Goal: Task Accomplishment & Management: Manage account settings

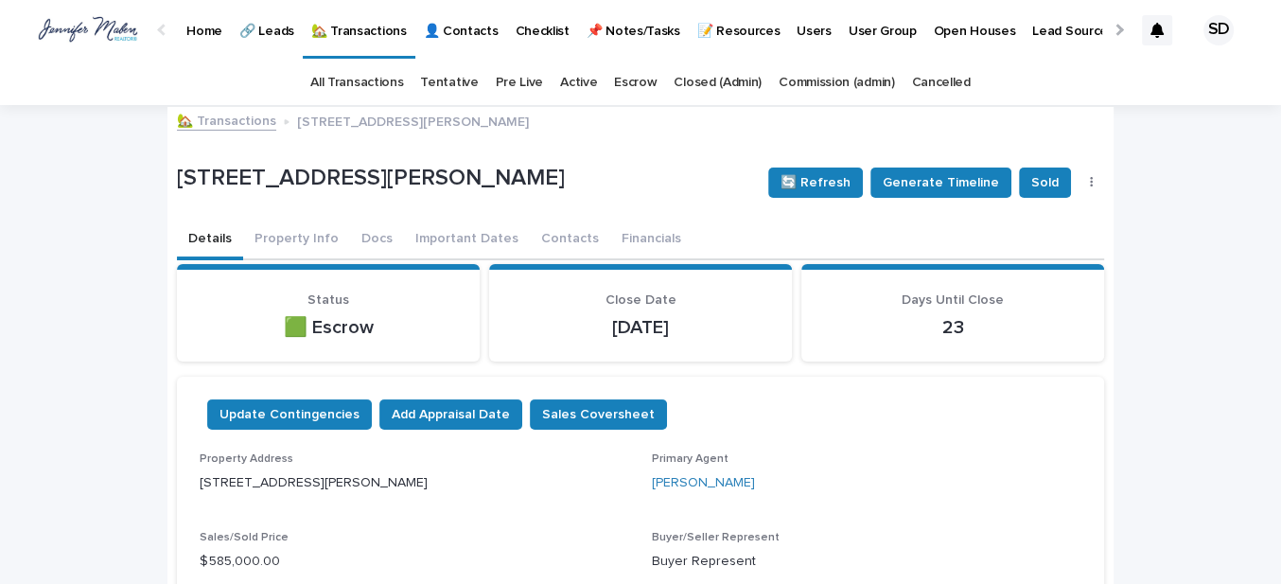
click at [220, 123] on link "🏡 Transactions" at bounding box center [226, 120] width 99 height 22
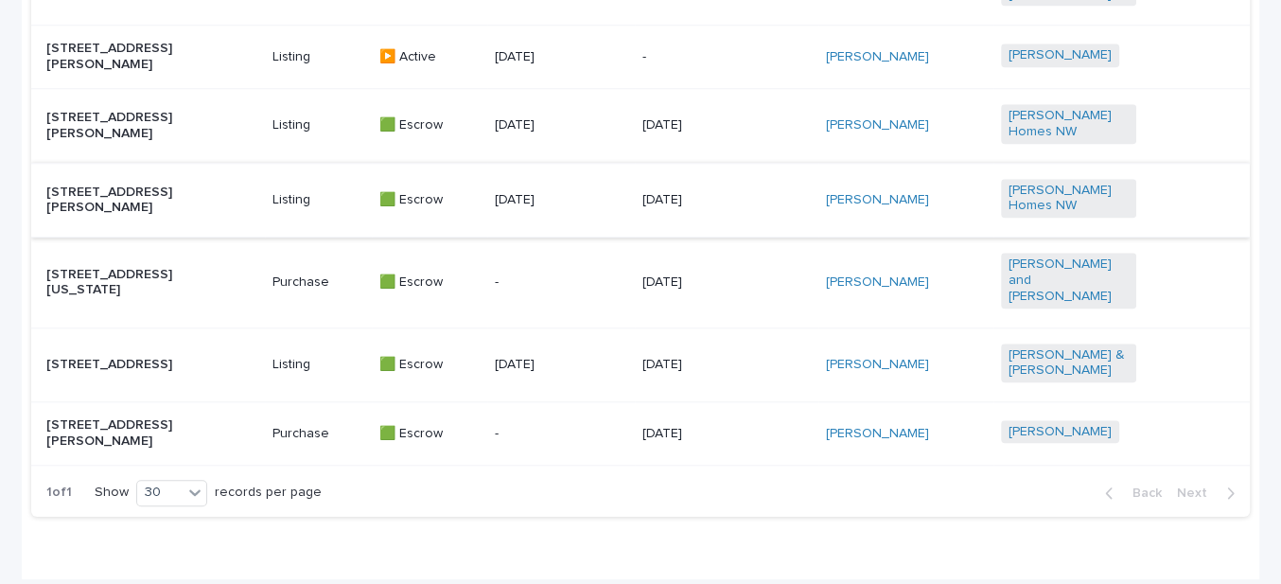
scroll to position [1376, 0]
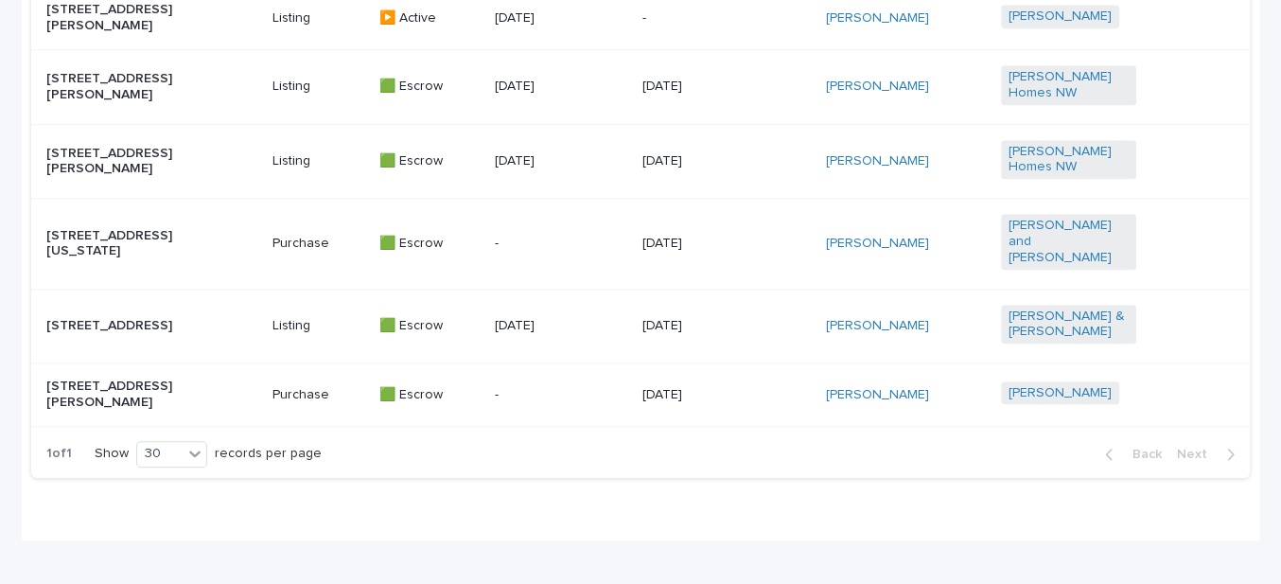
click at [149, 406] on p "[STREET_ADDRESS][PERSON_NAME]" at bounding box center [113, 394] width 135 height 32
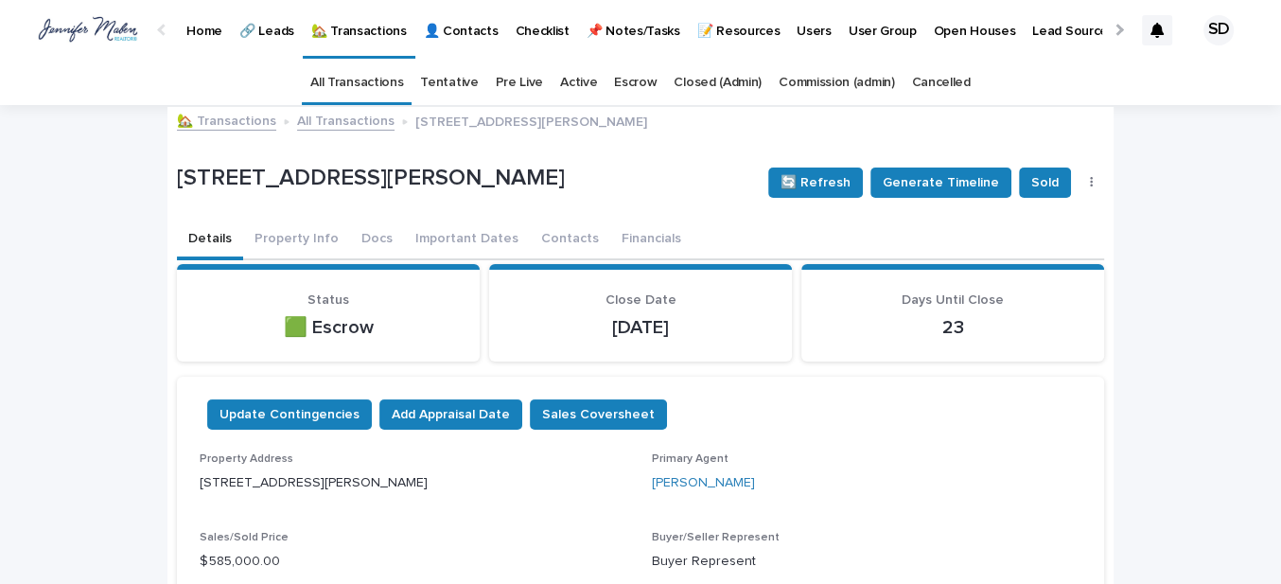
click at [203, 122] on link "🏡 Transactions" at bounding box center [226, 120] width 99 height 22
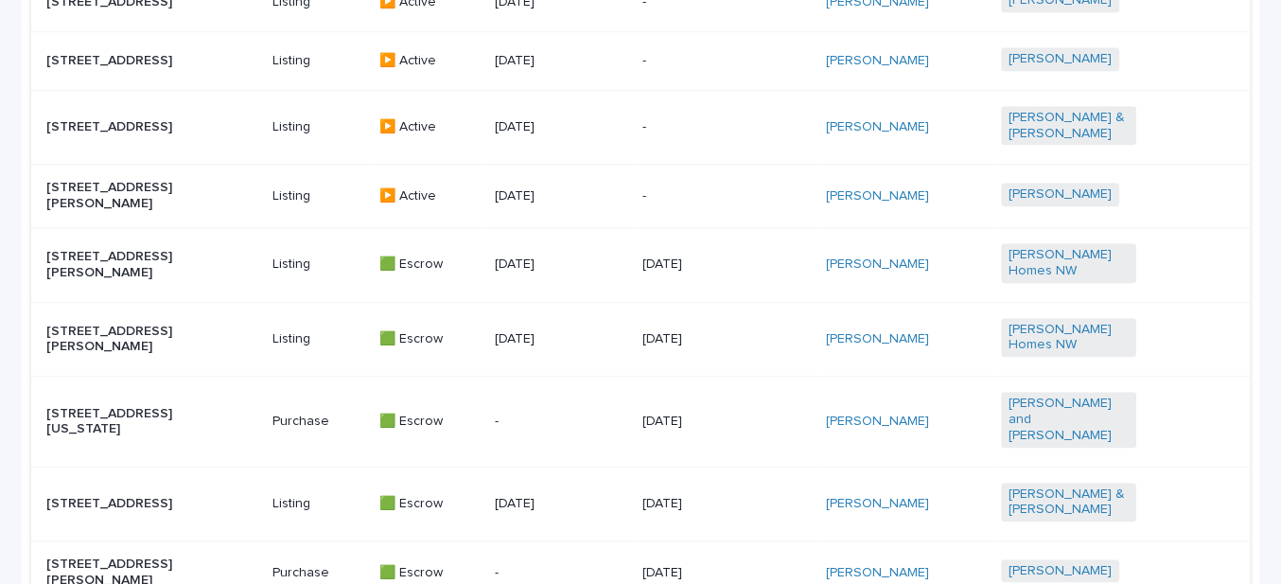
scroll to position [1290, 0]
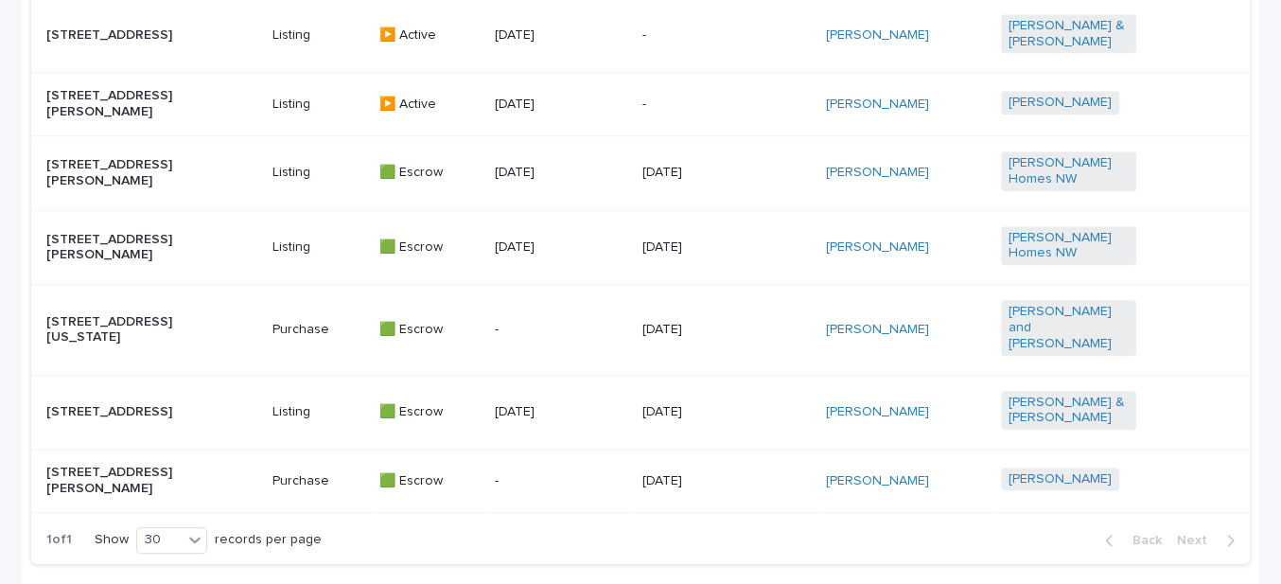
click at [139, 484] on p "[STREET_ADDRESS][PERSON_NAME]" at bounding box center [113, 481] width 135 height 32
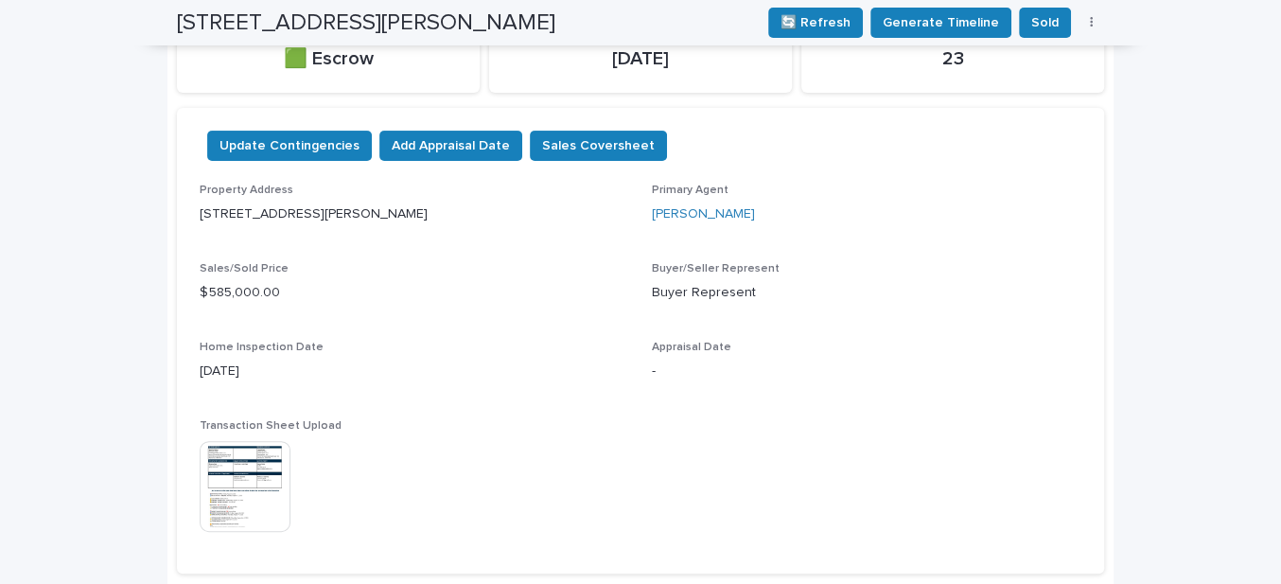
scroll to position [232, 0]
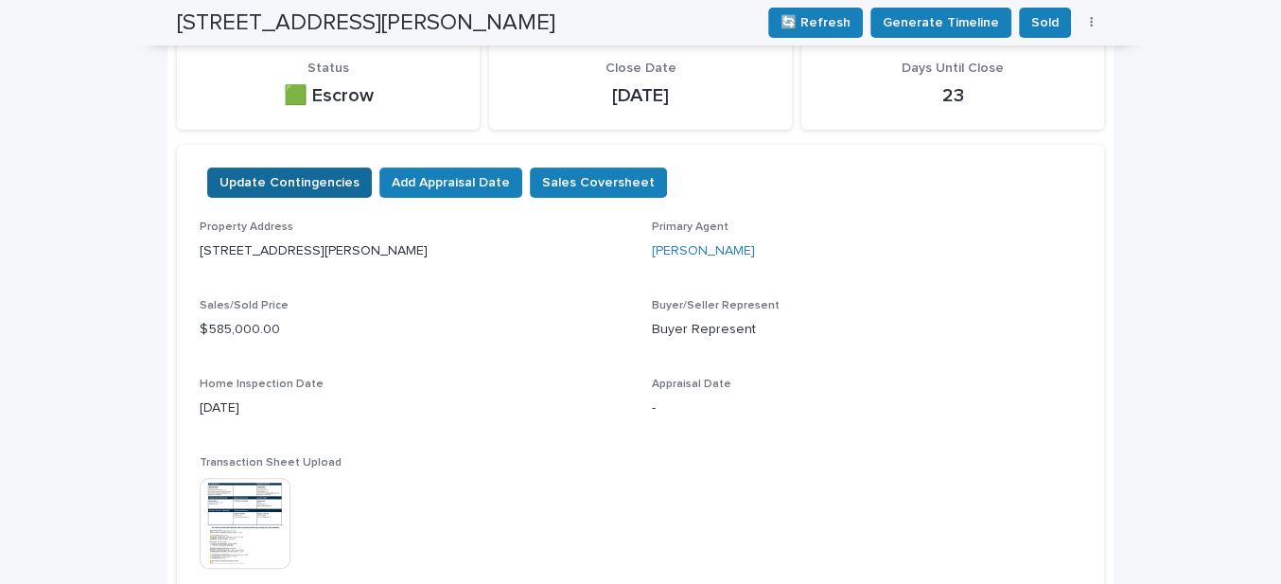
click at [288, 180] on span "Update Contingencies" at bounding box center [290, 182] width 140 height 19
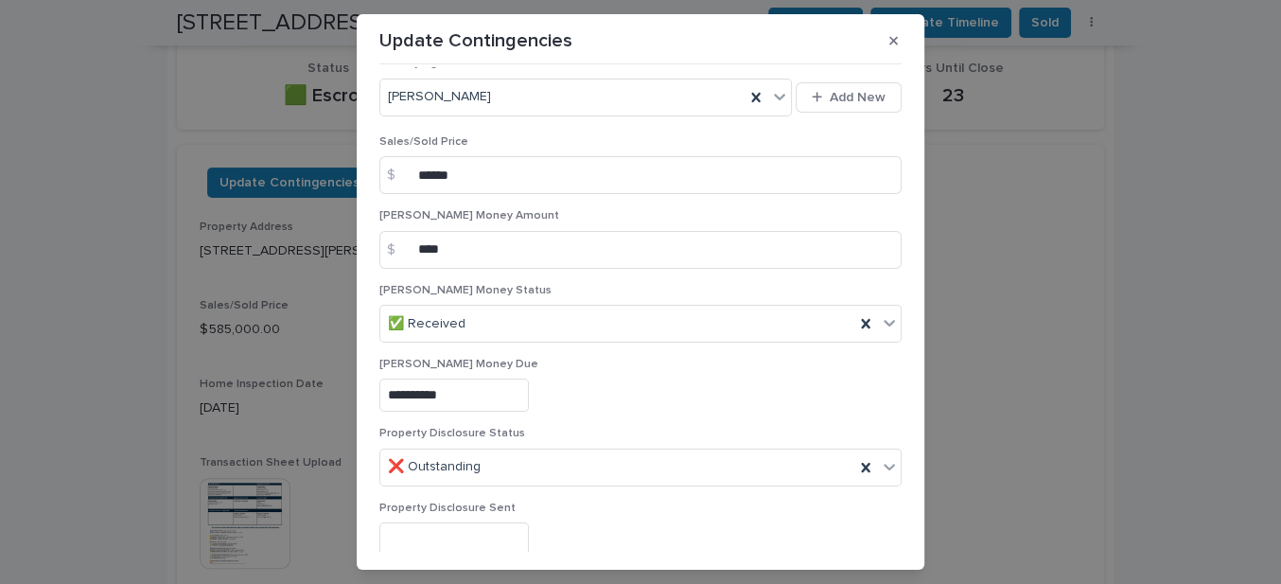
scroll to position [85, 0]
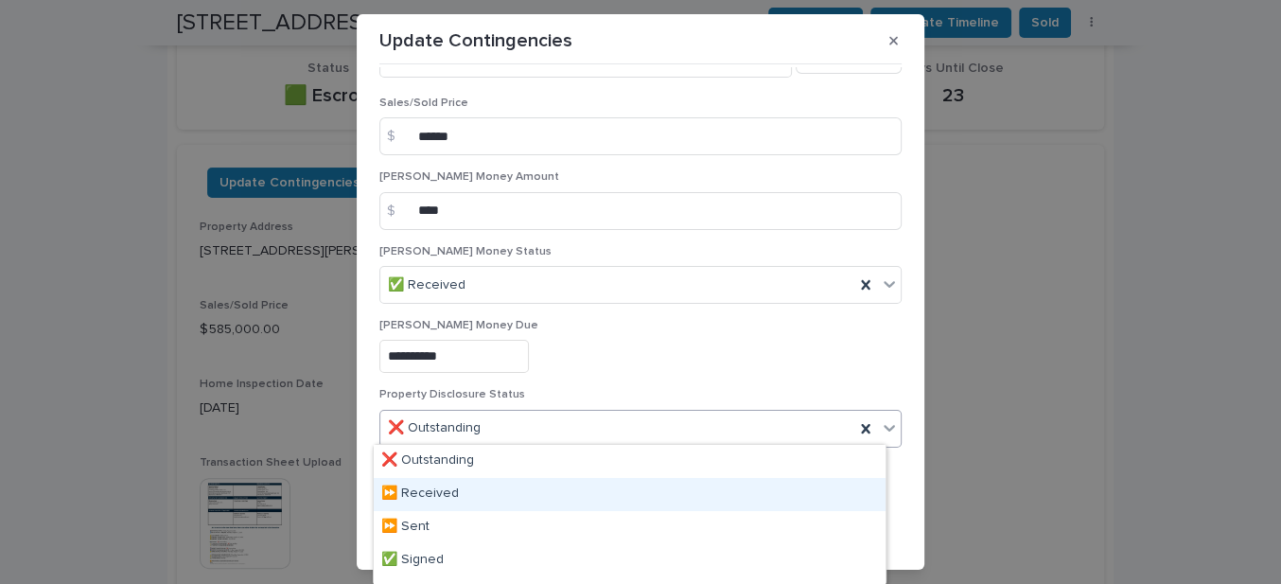
click at [431, 489] on div "⏩ Received" at bounding box center [630, 494] width 512 height 33
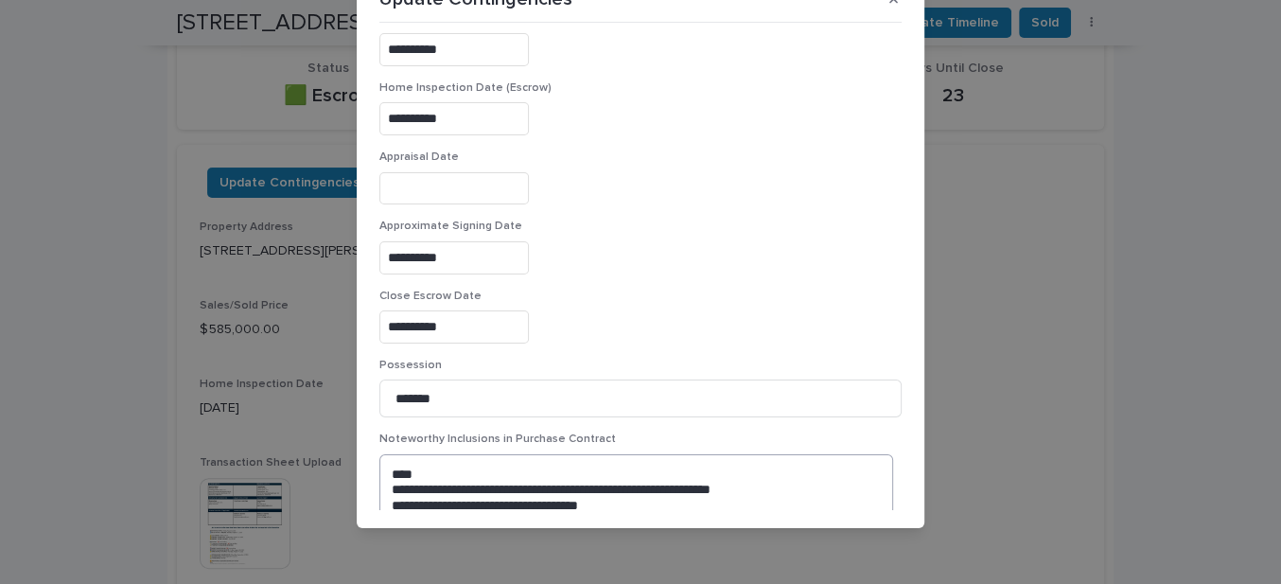
scroll to position [1215, 0]
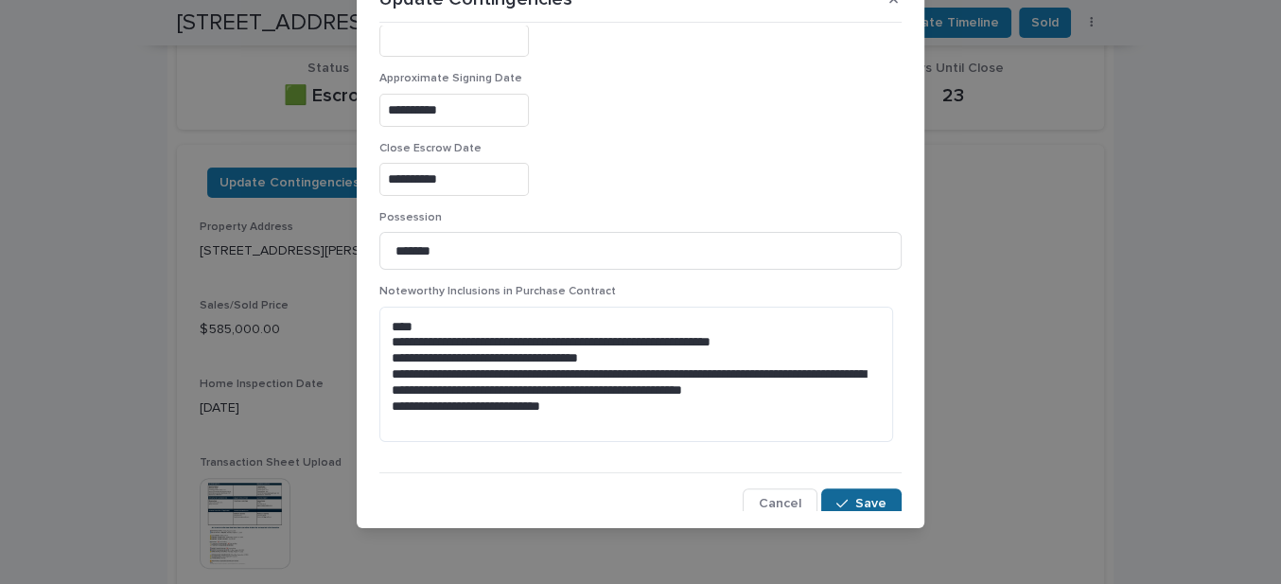
click at [862, 505] on button "Save" at bounding box center [861, 503] width 80 height 30
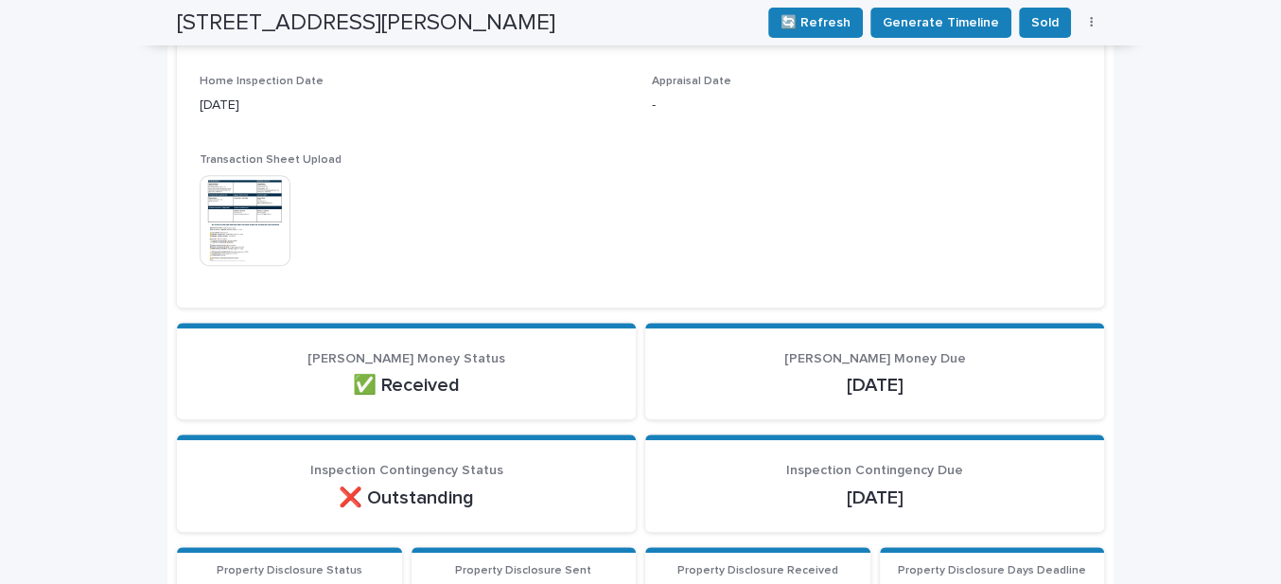
scroll to position [516, 0]
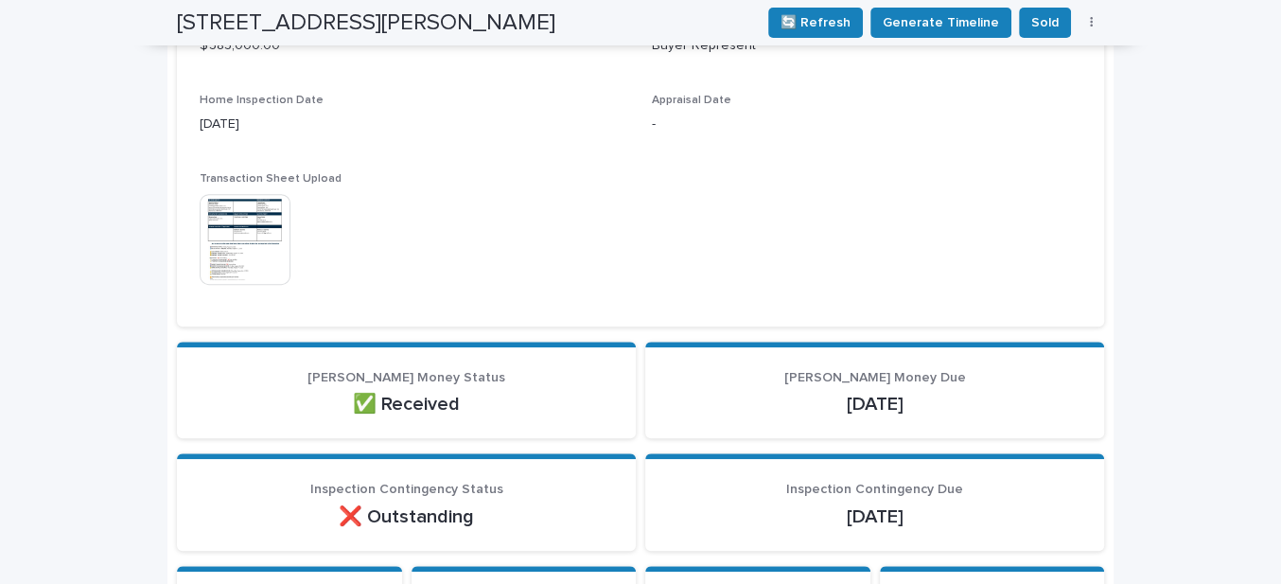
click at [259, 255] on img at bounding box center [245, 239] width 91 height 91
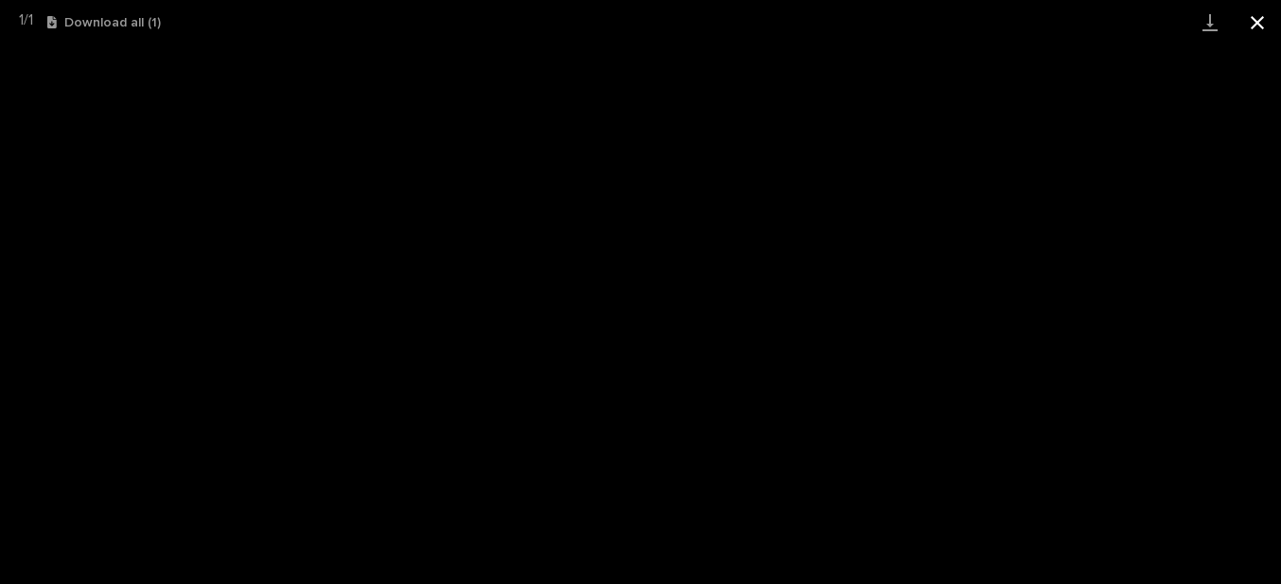
click at [1259, 15] on button "Close gallery" at bounding box center [1257, 22] width 47 height 44
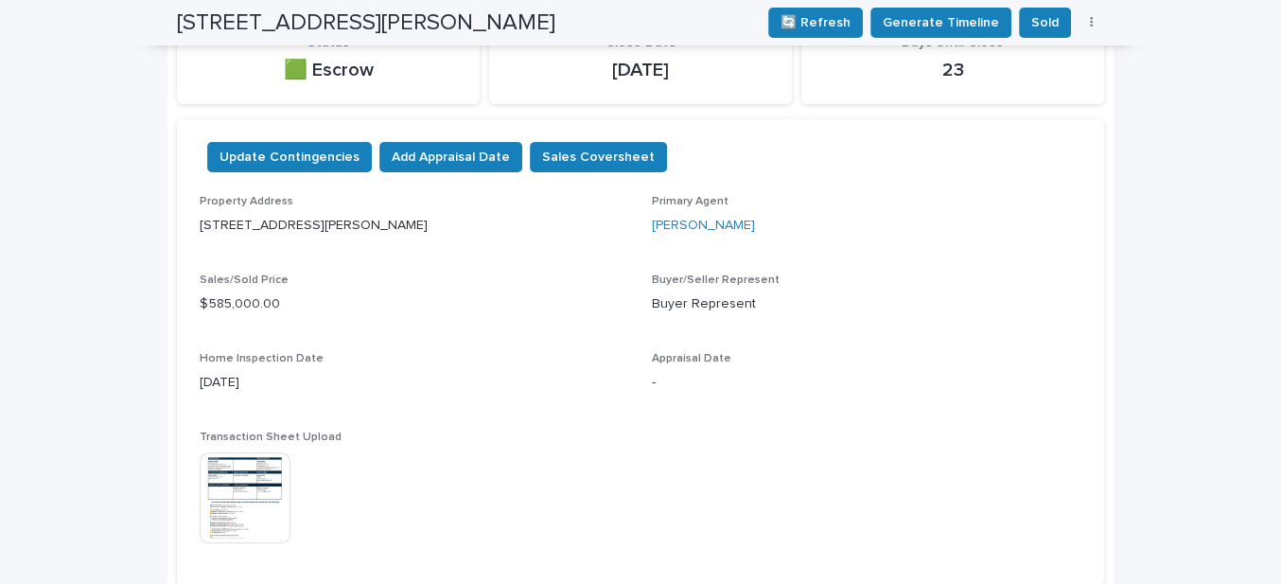
scroll to position [0, 0]
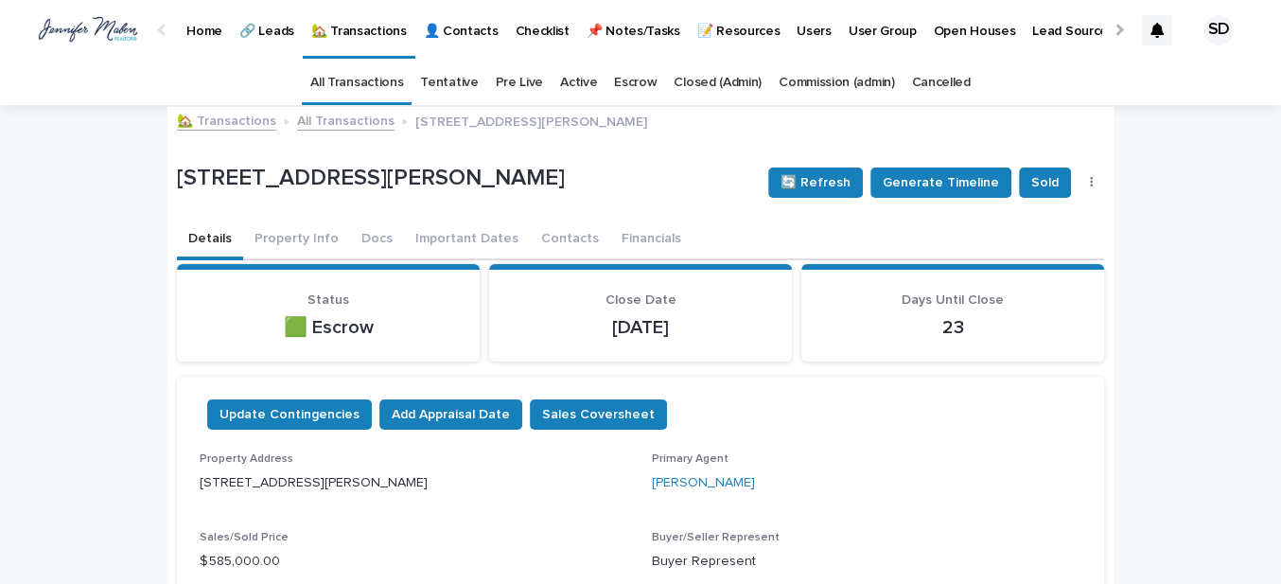
click at [201, 122] on link "🏡 Transactions" at bounding box center [226, 120] width 99 height 22
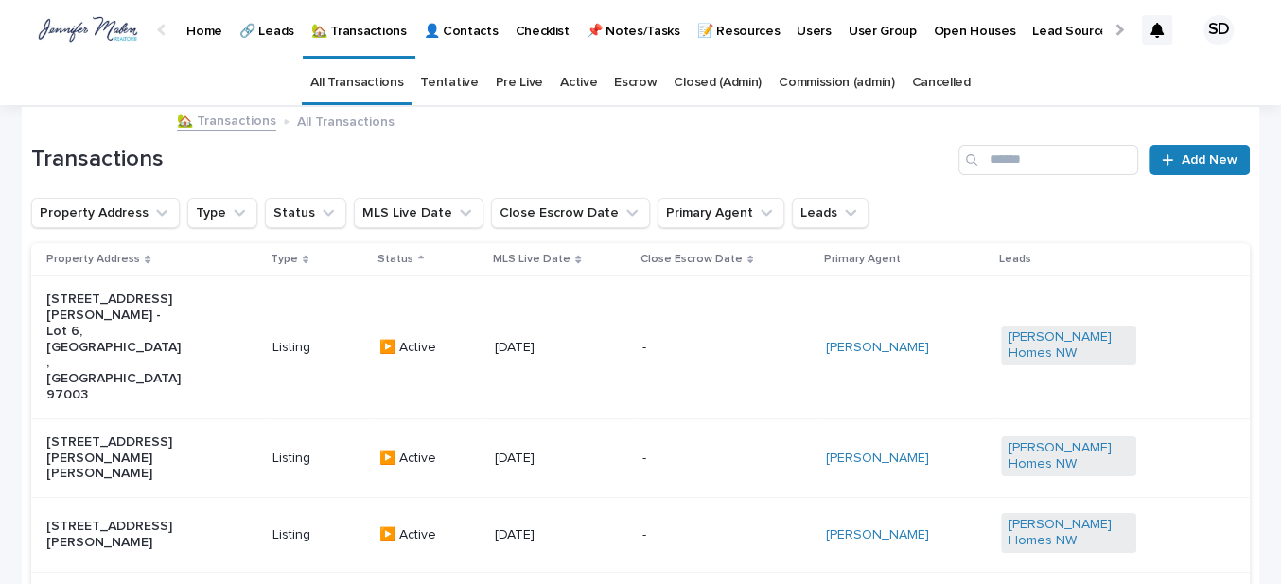
click at [846, 79] on link "Commission (admin)" at bounding box center [836, 83] width 115 height 44
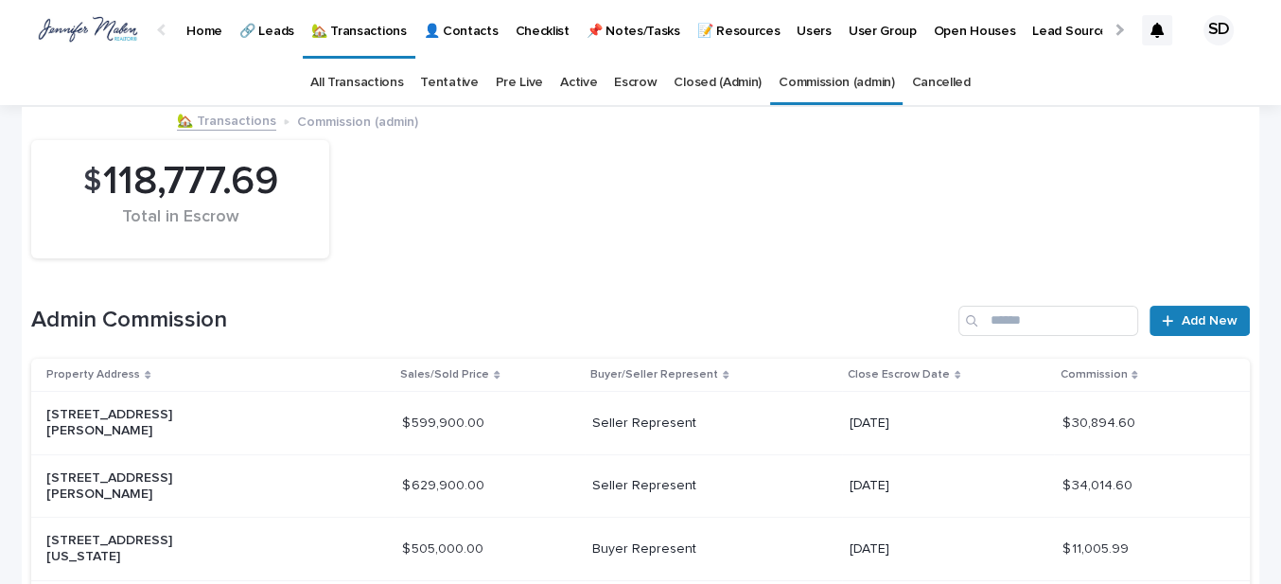
click at [725, 87] on link "Closed (Admin)" at bounding box center [718, 83] width 88 height 44
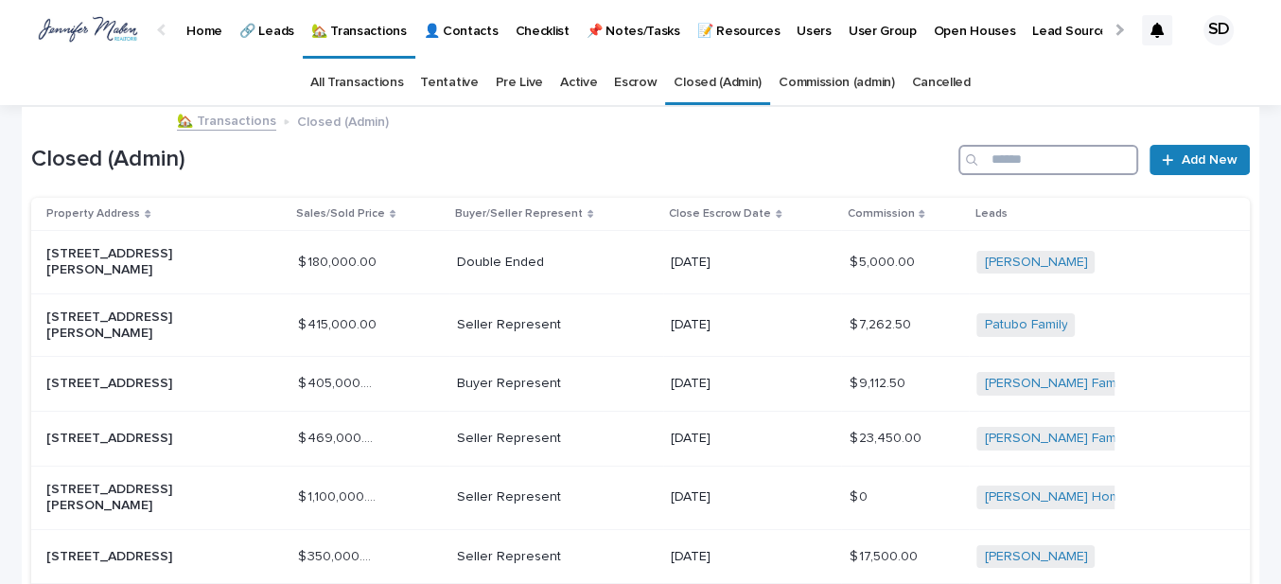
click at [1005, 156] on input "Search" at bounding box center [1048, 160] width 180 height 30
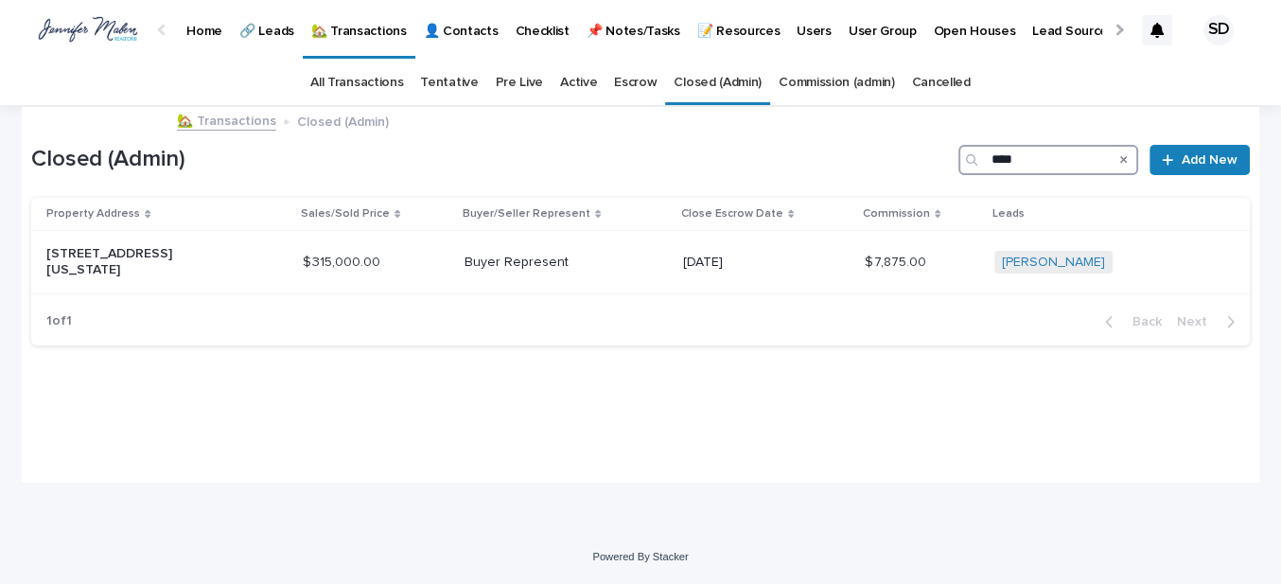
type input "****"
